Goal: Navigation & Orientation: Find specific page/section

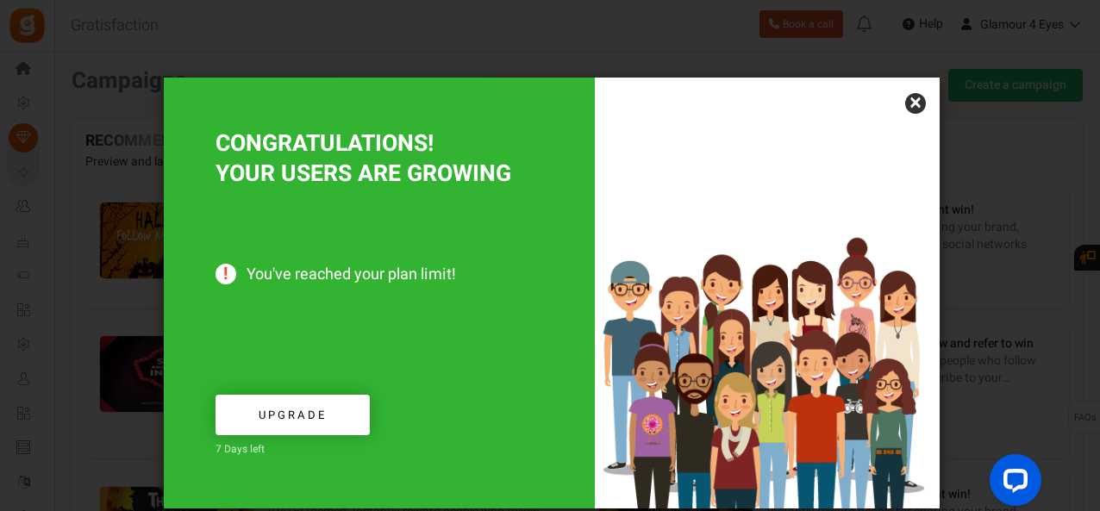
click at [912, 99] on link "×" at bounding box center [915, 103] width 21 height 21
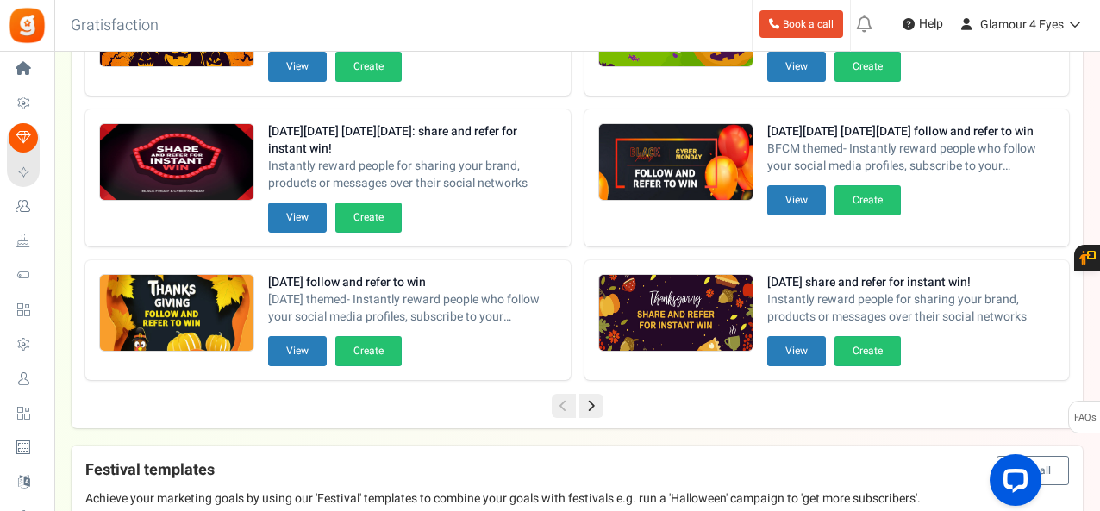
scroll to position [345, 0]
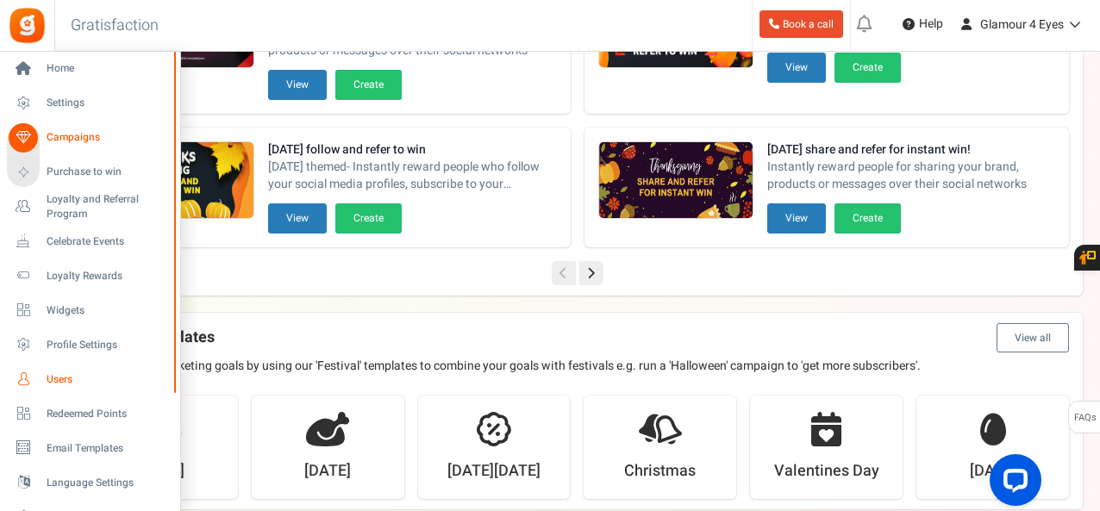
click at [65, 378] on span "Users" at bounding box center [107, 379] width 121 height 15
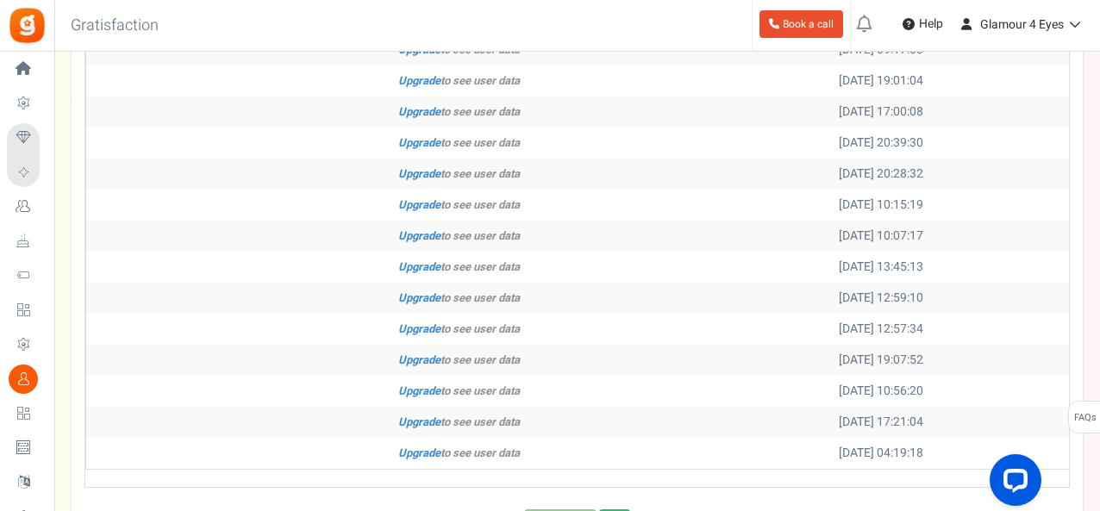
scroll to position [693, 0]
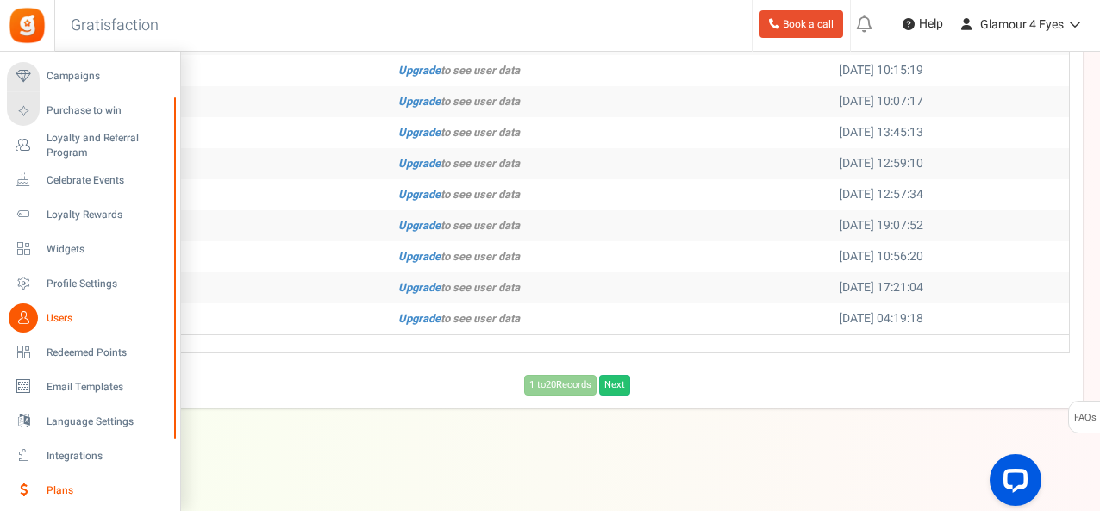
click at [67, 484] on span "Plans" at bounding box center [107, 491] width 121 height 15
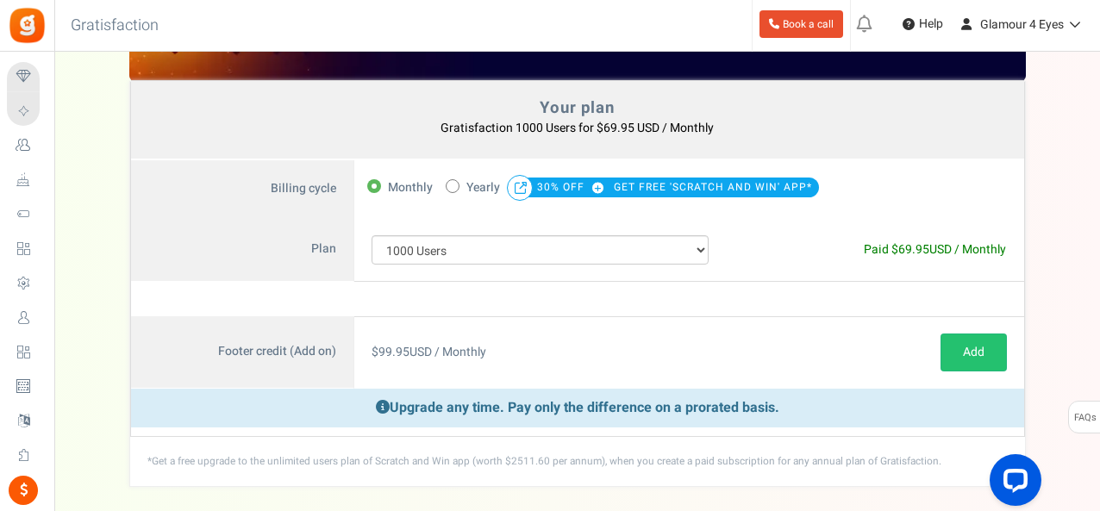
scroll to position [162, 0]
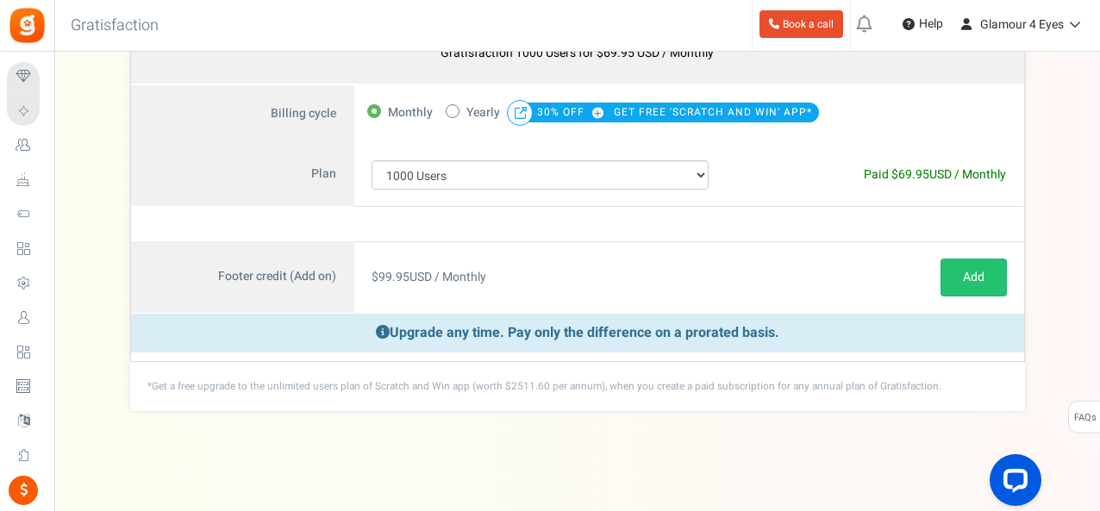
click at [458, 280] on span "$ 99.95 USD / Monthly" at bounding box center [429, 277] width 115 height 18
click at [472, 276] on span "$ 99.95 USD / Monthly" at bounding box center [429, 277] width 115 height 18
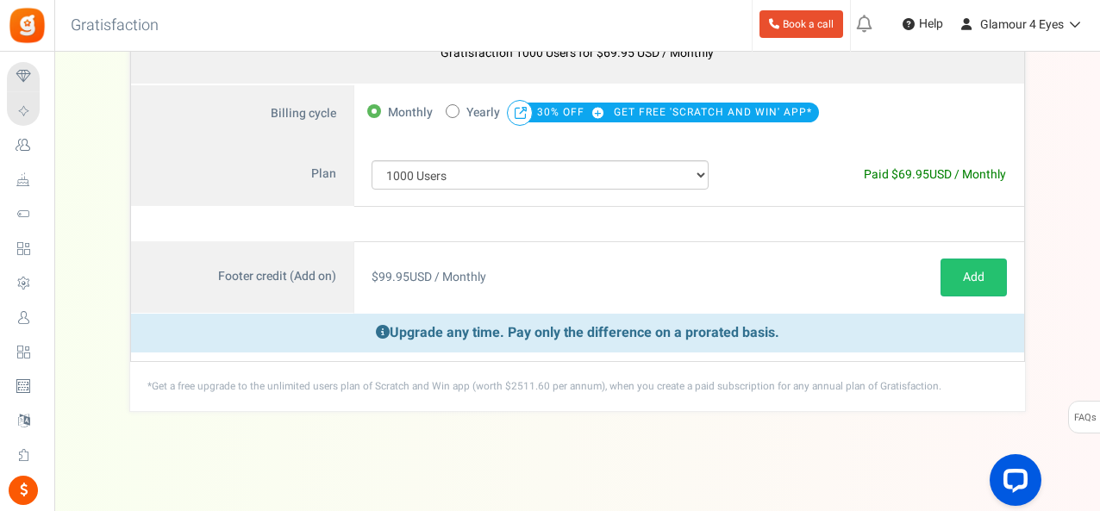
click at [472, 276] on span "$ 99.95 USD / Monthly" at bounding box center [429, 277] width 115 height 18
click at [596, 283] on div "$ 99.95 USD / Monthly" at bounding box center [540, 277] width 372 height 72
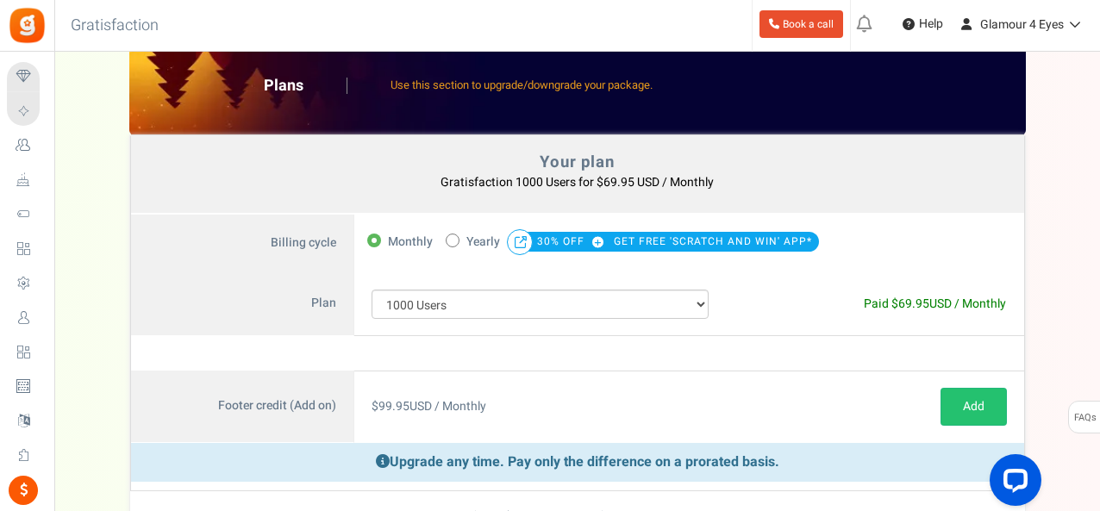
scroll to position [0, 0]
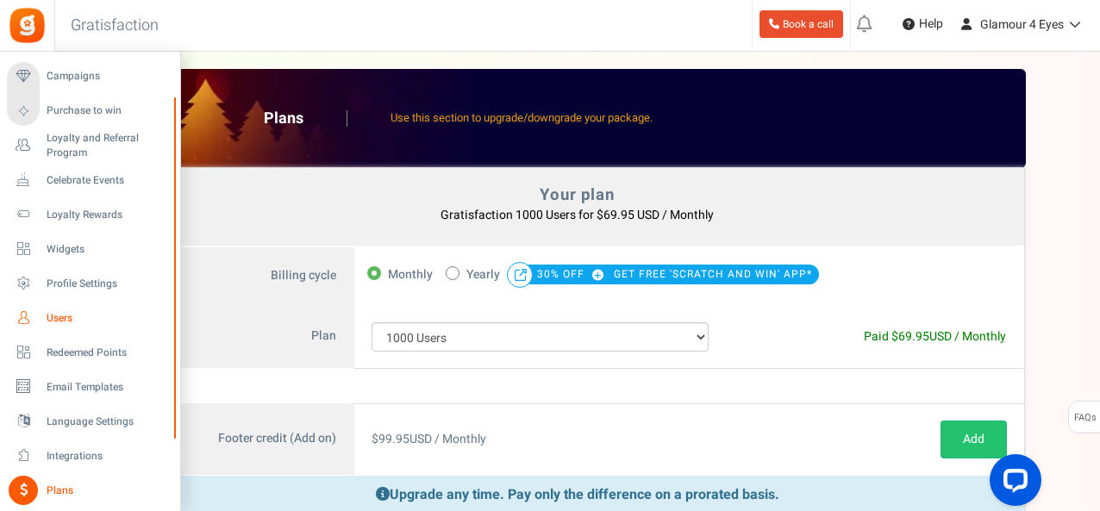
click at [57, 317] on span "Users" at bounding box center [107, 318] width 121 height 15
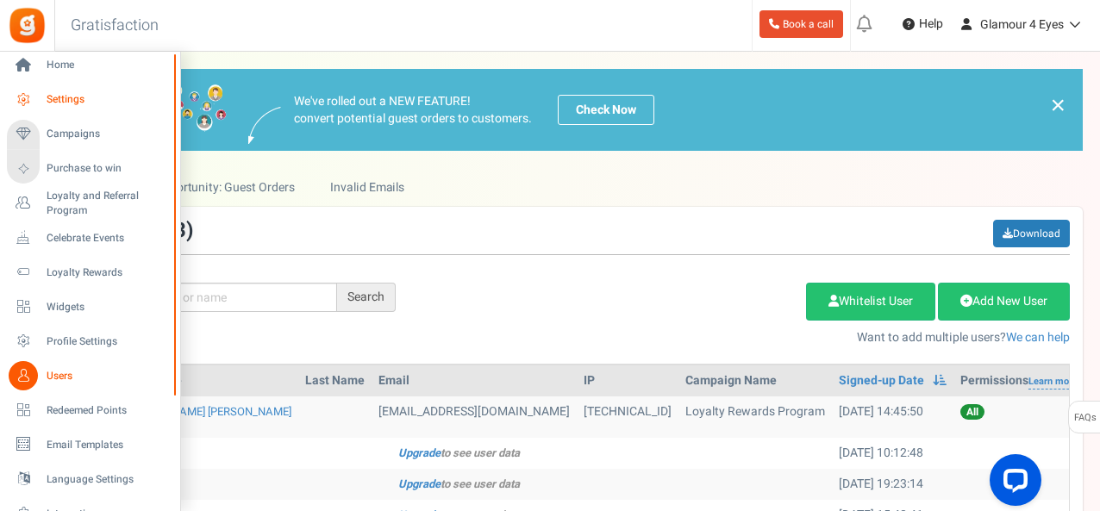
click at [59, 97] on span "Settings" at bounding box center [107, 99] width 121 height 15
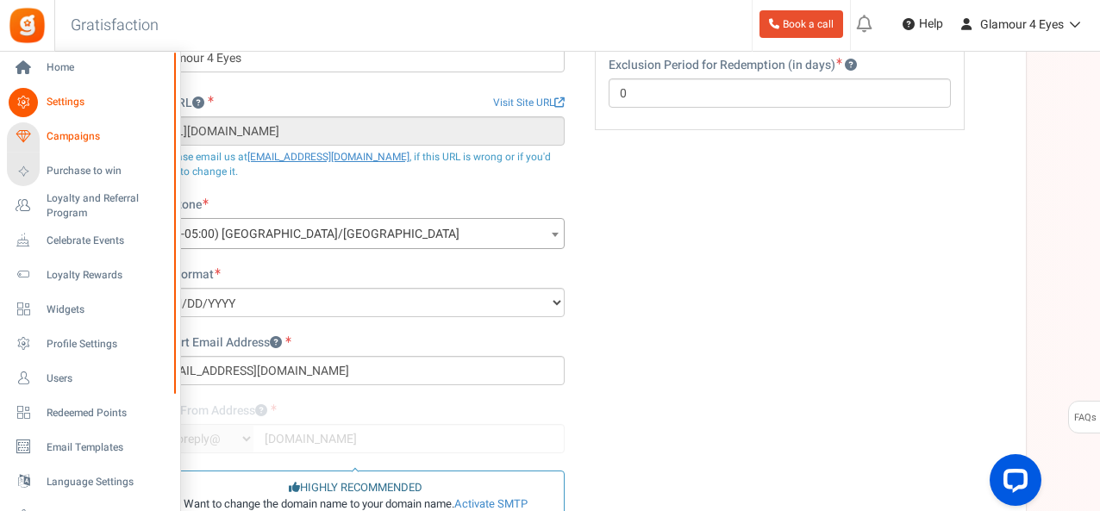
scroll to position [87, 0]
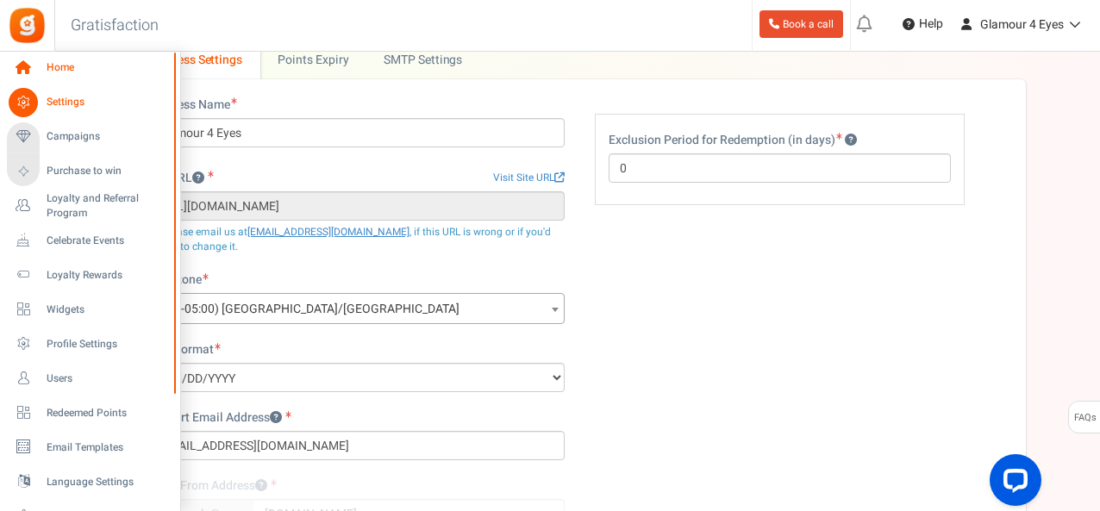
click at [69, 75] on span "Home" at bounding box center [107, 67] width 121 height 15
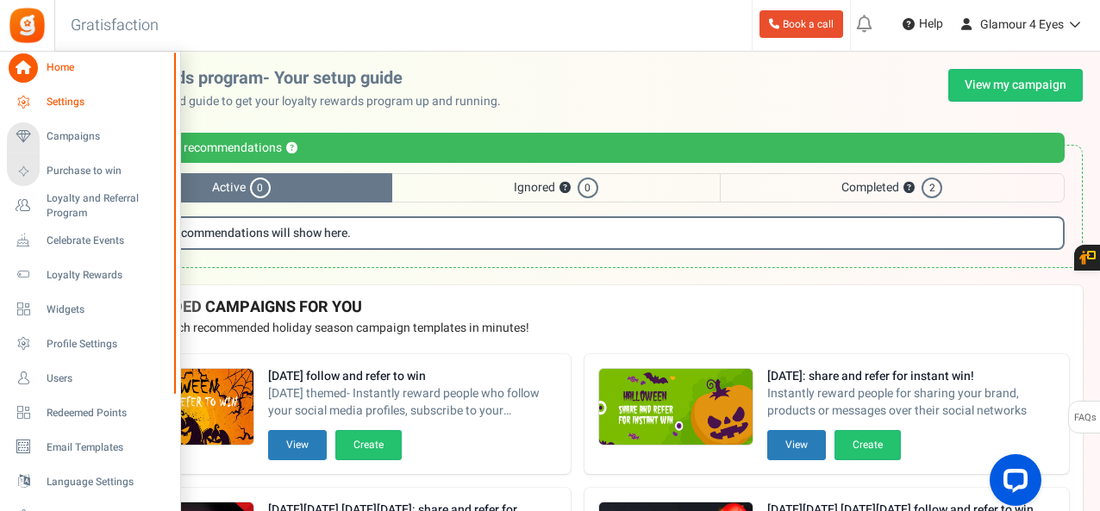
click at [56, 103] on span "Settings" at bounding box center [107, 102] width 121 height 15
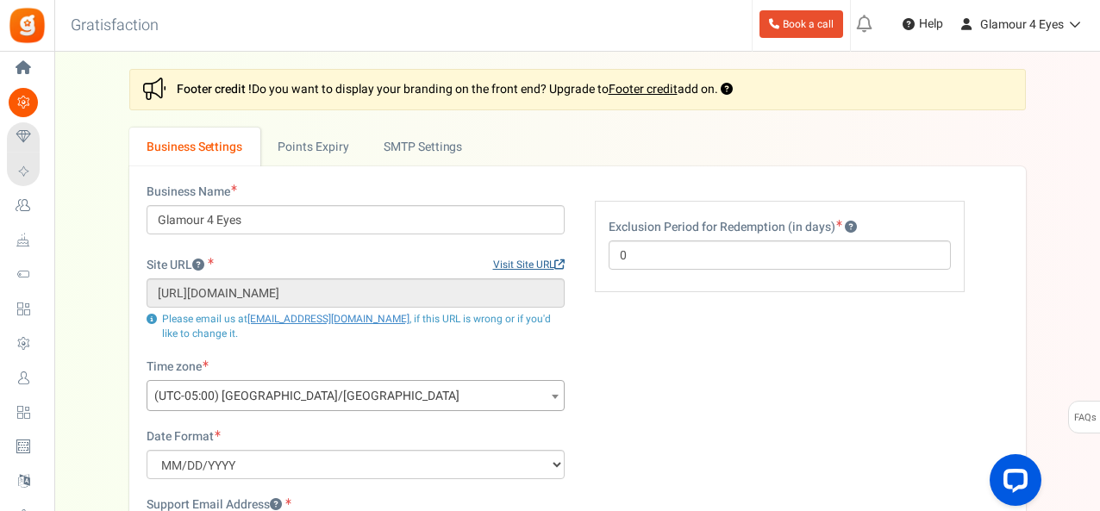
click at [522, 260] on link "Visit Site URL" at bounding box center [529, 265] width 72 height 15
